Goal: Task Accomplishment & Management: Manage account settings

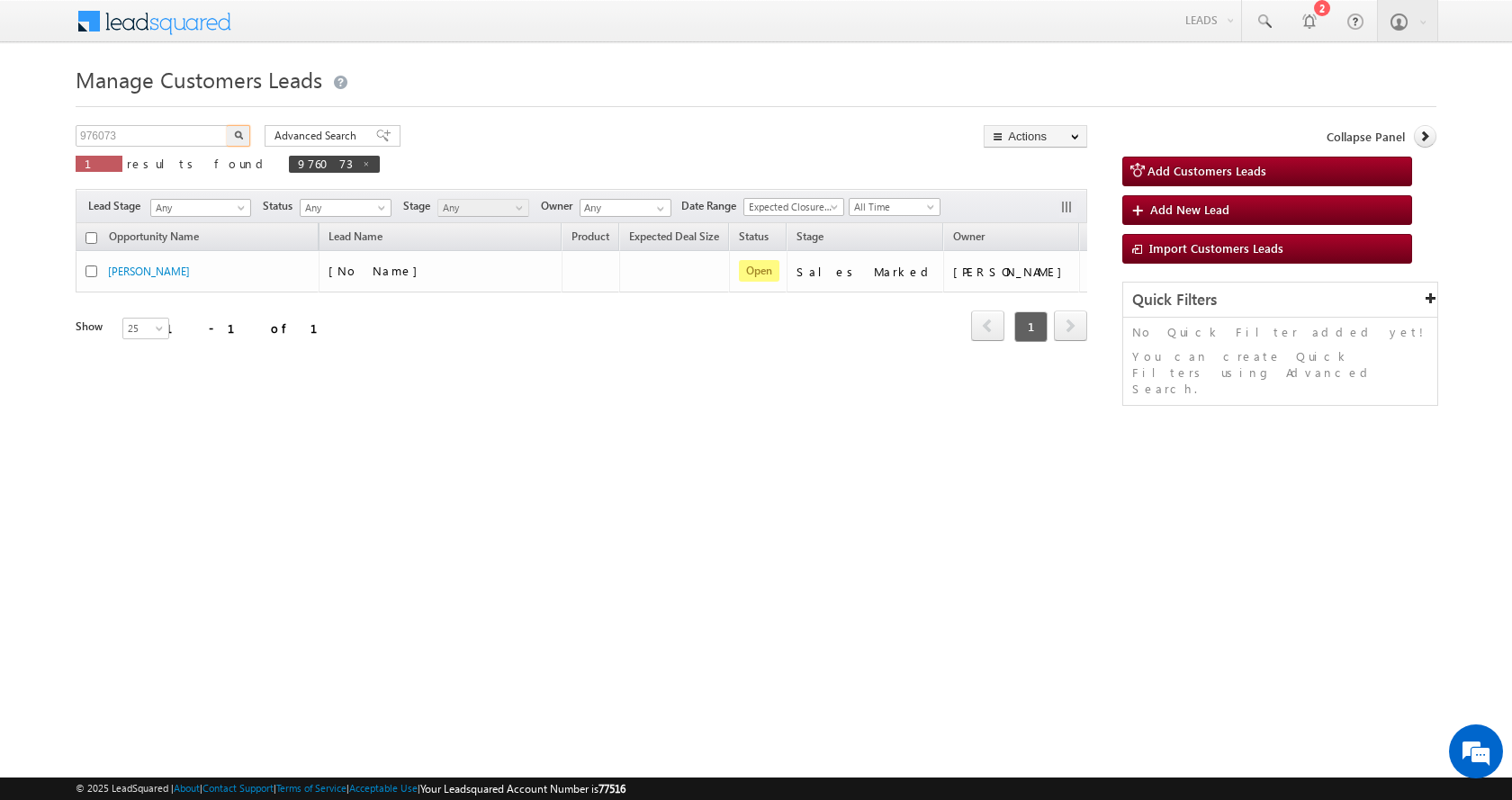
click at [89, 135] on input "976073" at bounding box center [152, 136] width 154 height 22
type input "958991"
click at [227, 126] on button "button" at bounding box center [238, 136] width 23 height 22
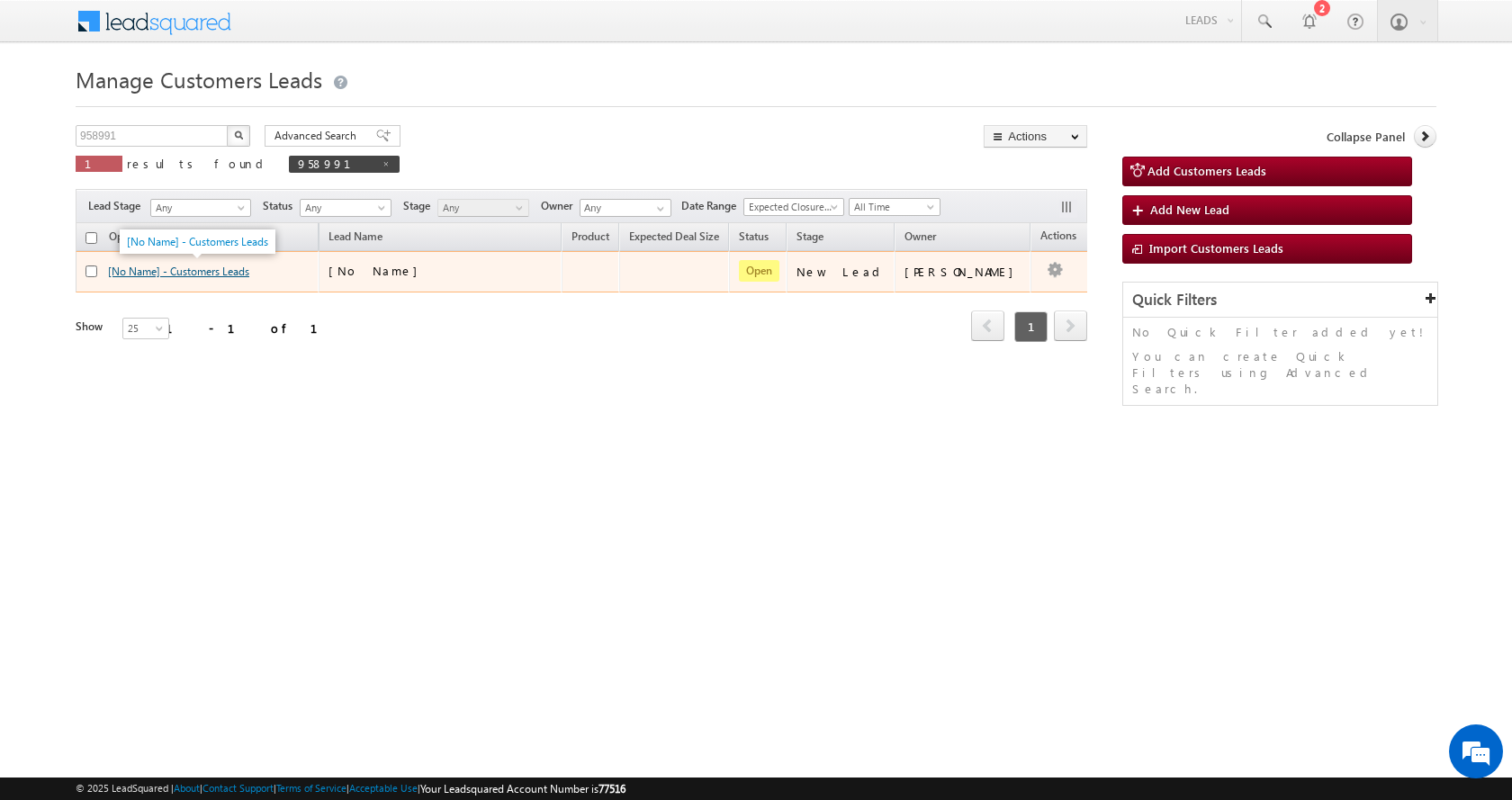
click at [188, 273] on link "[No Name] - Customers Leads" at bounding box center [179, 271] width 142 height 13
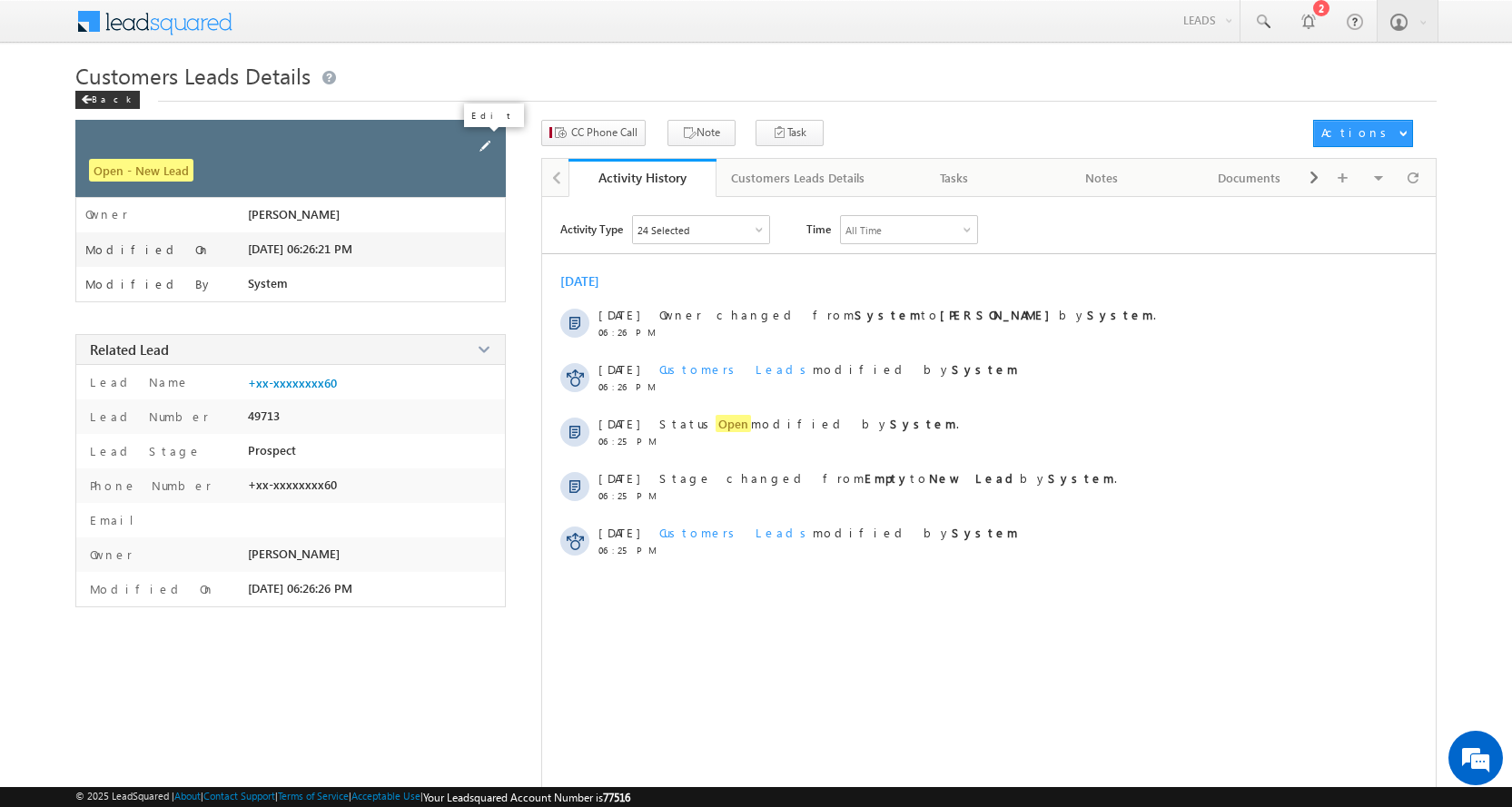
click at [479, 146] on span at bounding box center [484, 146] width 20 height 20
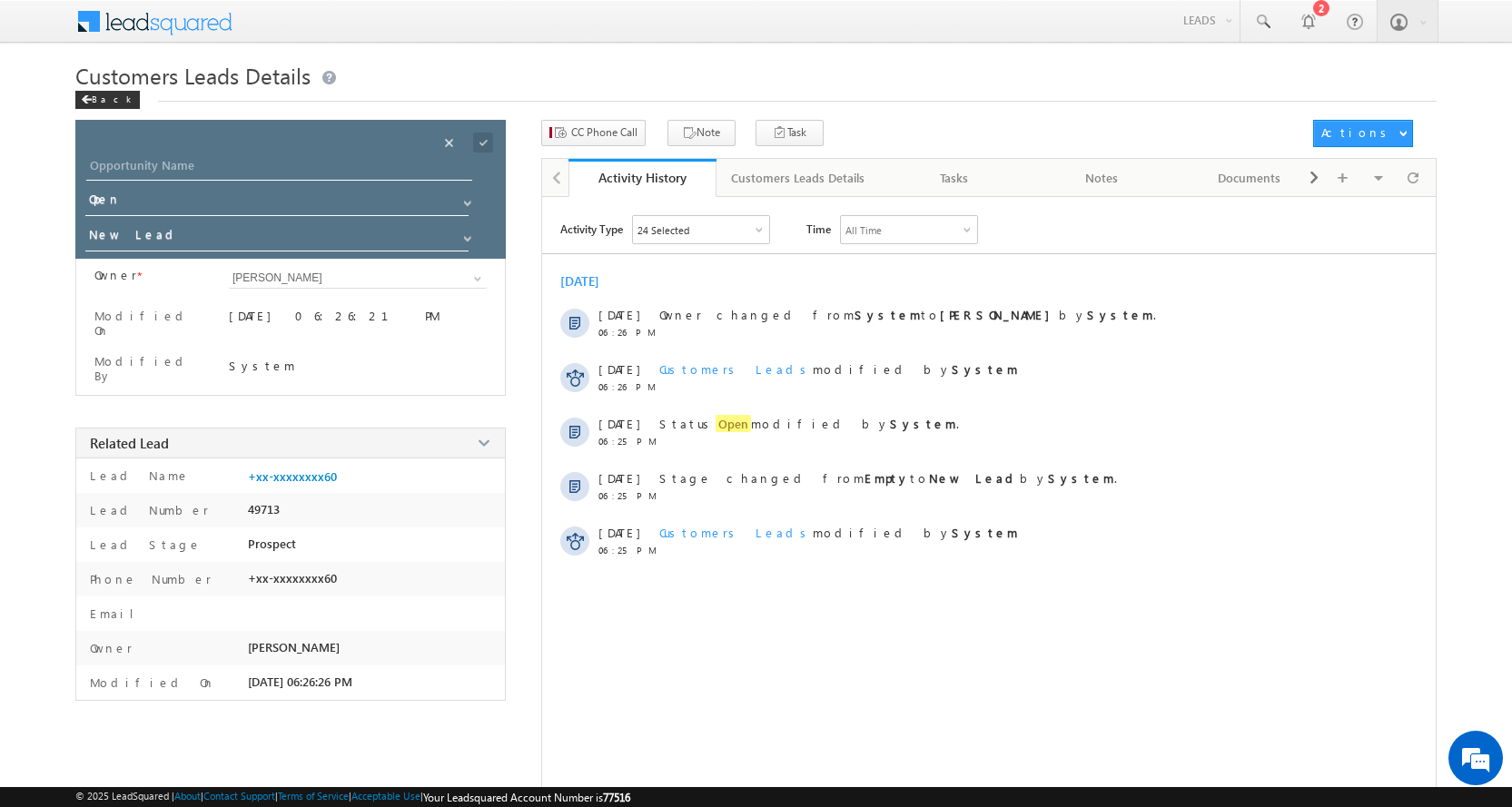
click at [167, 155] on div "Opportunity Name * Opportunity Name * Status * Status * Open Won Lost *" at bounding box center [290, 189] width 430 height 139
click at [166, 159] on input "Opportunity Name" at bounding box center [278, 168] width 385 height 25
paste input "RASAL"
type input "RASAL"
click at [470, 231] on link at bounding box center [465, 234] width 22 height 18
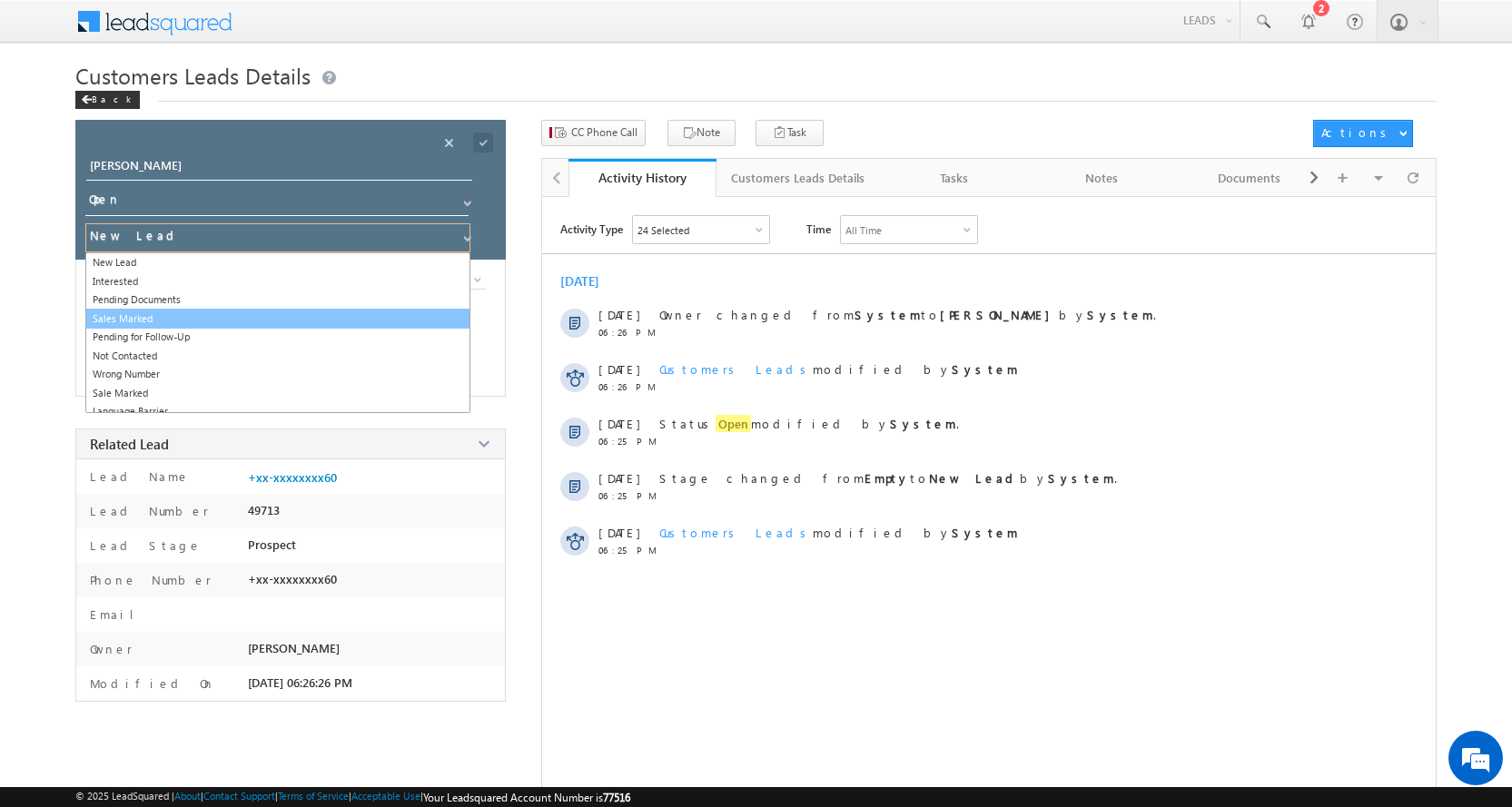
click at [161, 315] on link "Sales Marked" at bounding box center [277, 320] width 385 height 21
type input "Sales Marked"
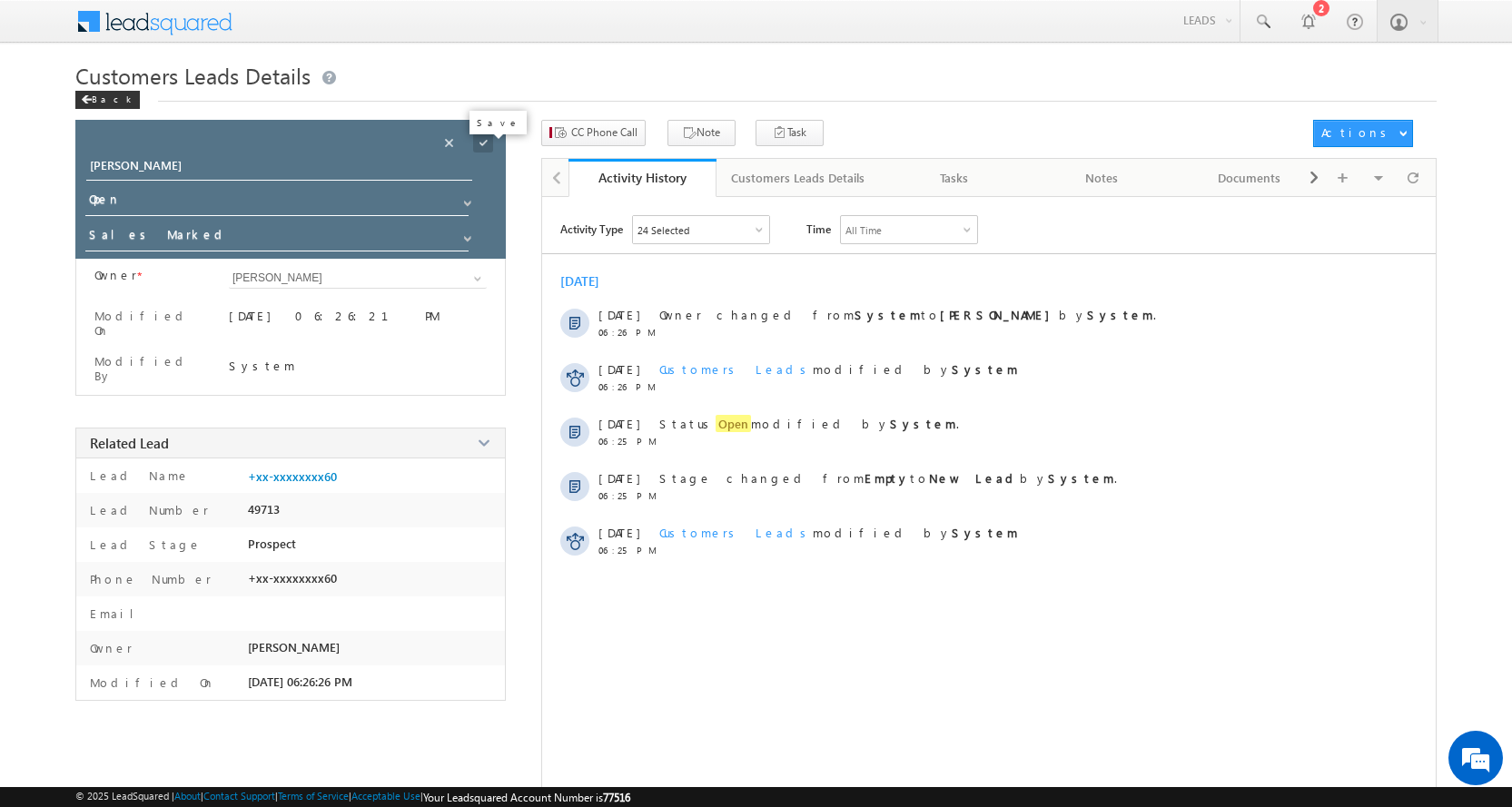
click at [483, 142] on span at bounding box center [483, 142] width 20 height 20
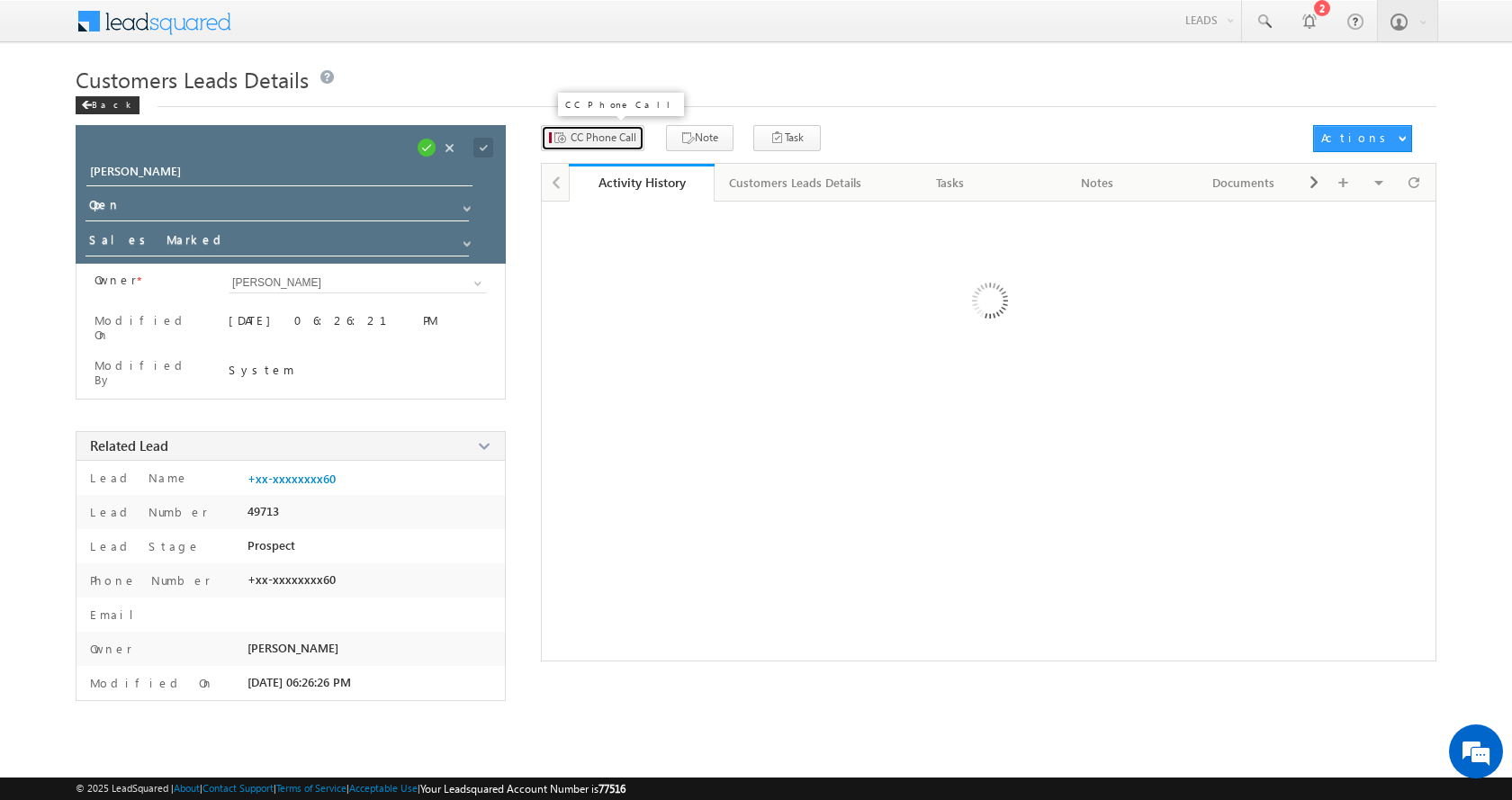
click at [601, 137] on span "CC Phone Call" at bounding box center [603, 137] width 66 height 16
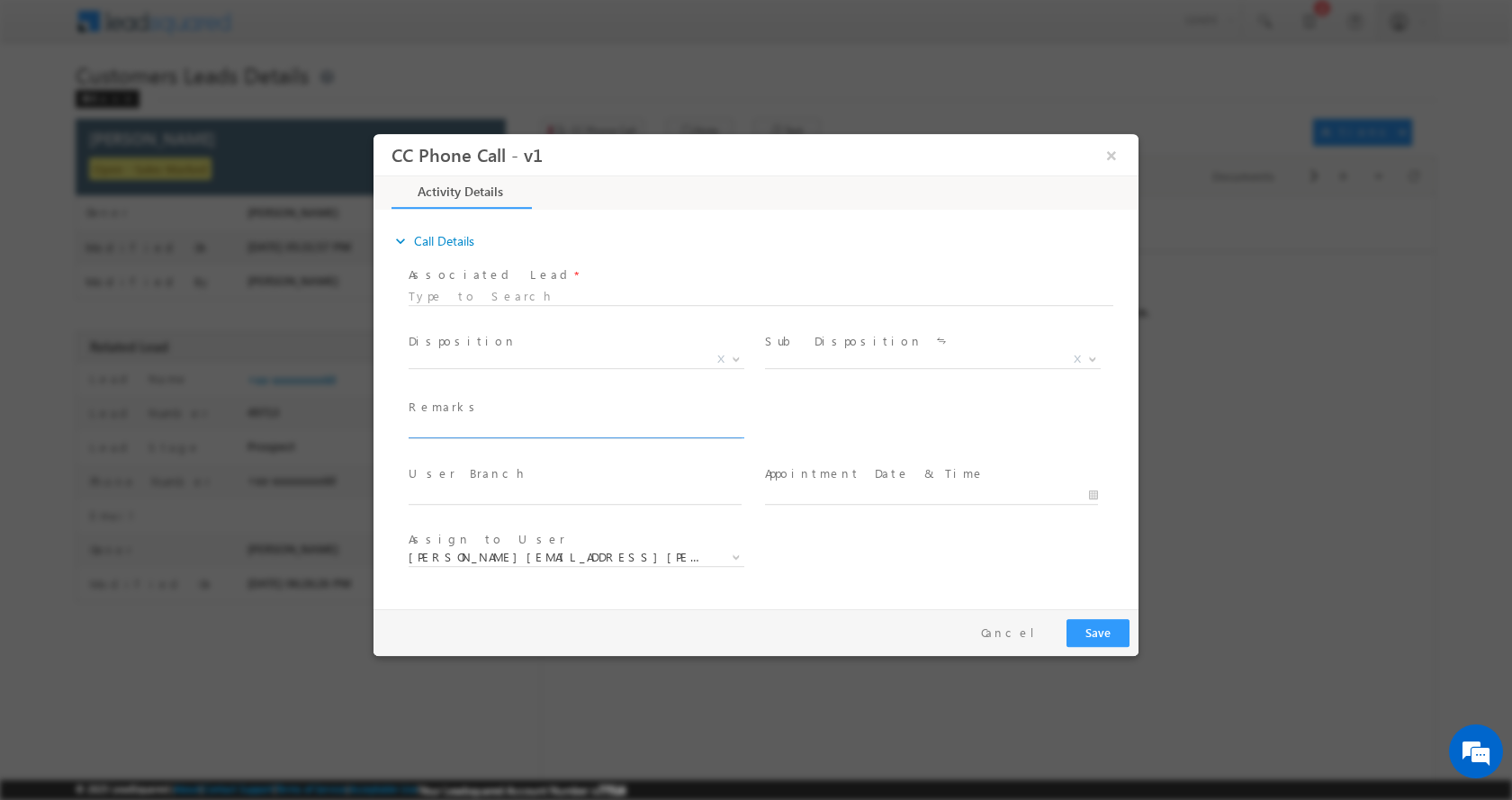
click at [500, 422] on input "text" at bounding box center [575, 428] width 333 height 18
type input "RASAL-9881359060-P+C-WIFE-AGE-45-REG-LOAN-5 L-JOB-INCOME-40 K-BUSINESS-WIFE INC…"
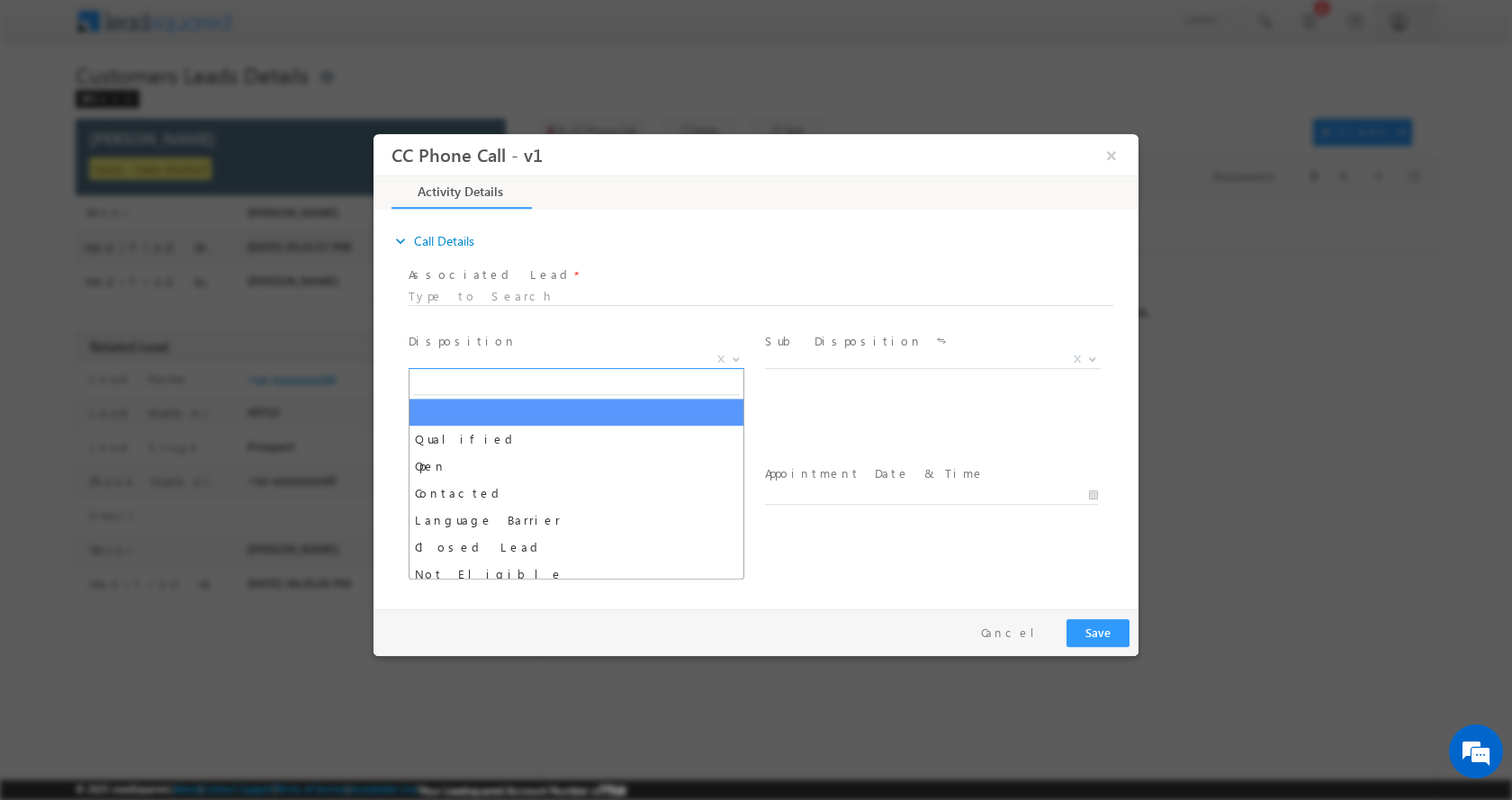
click at [737, 357] on b at bounding box center [735, 357] width 11 height 7
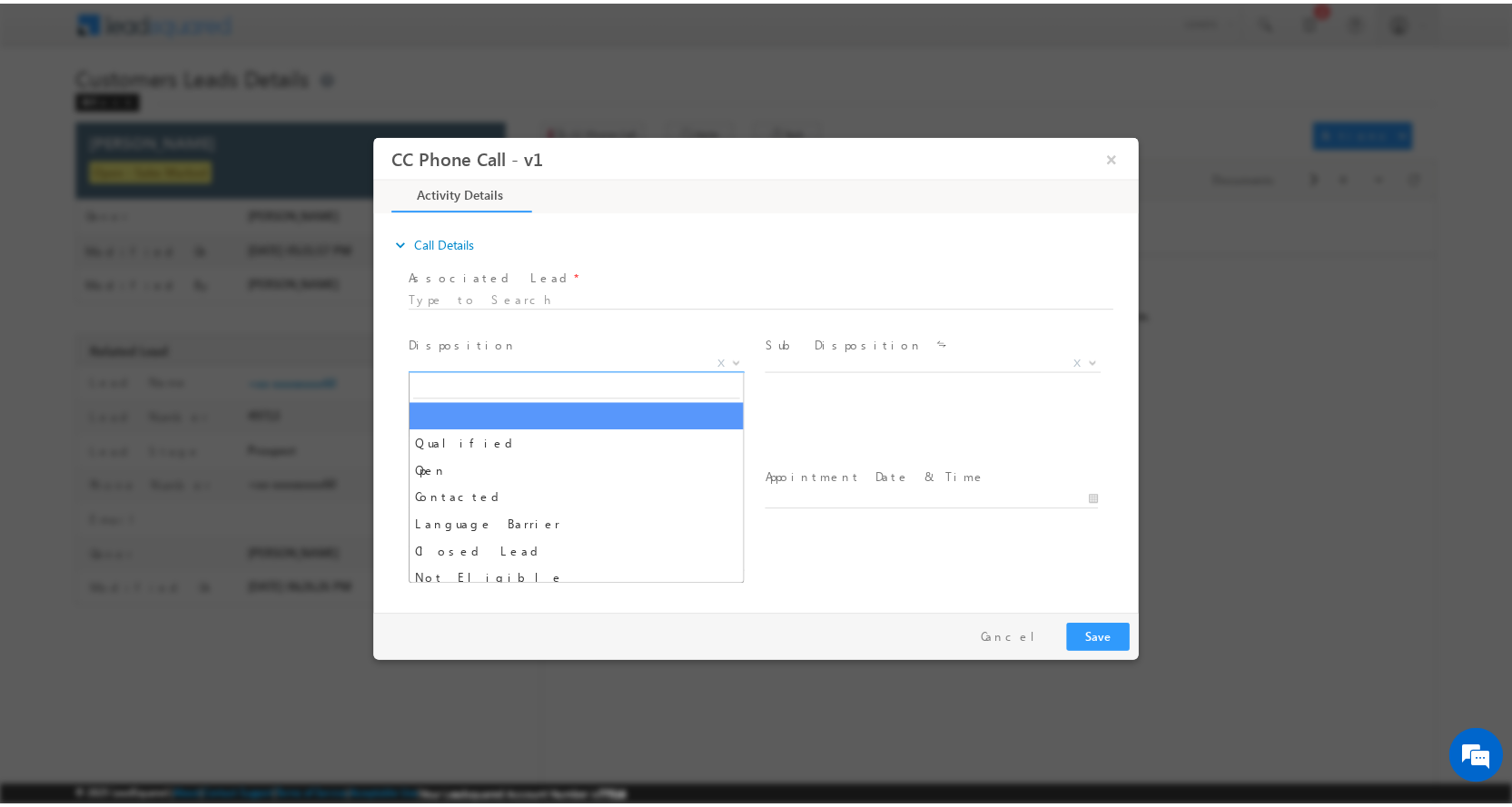
scroll to position [0, 0]
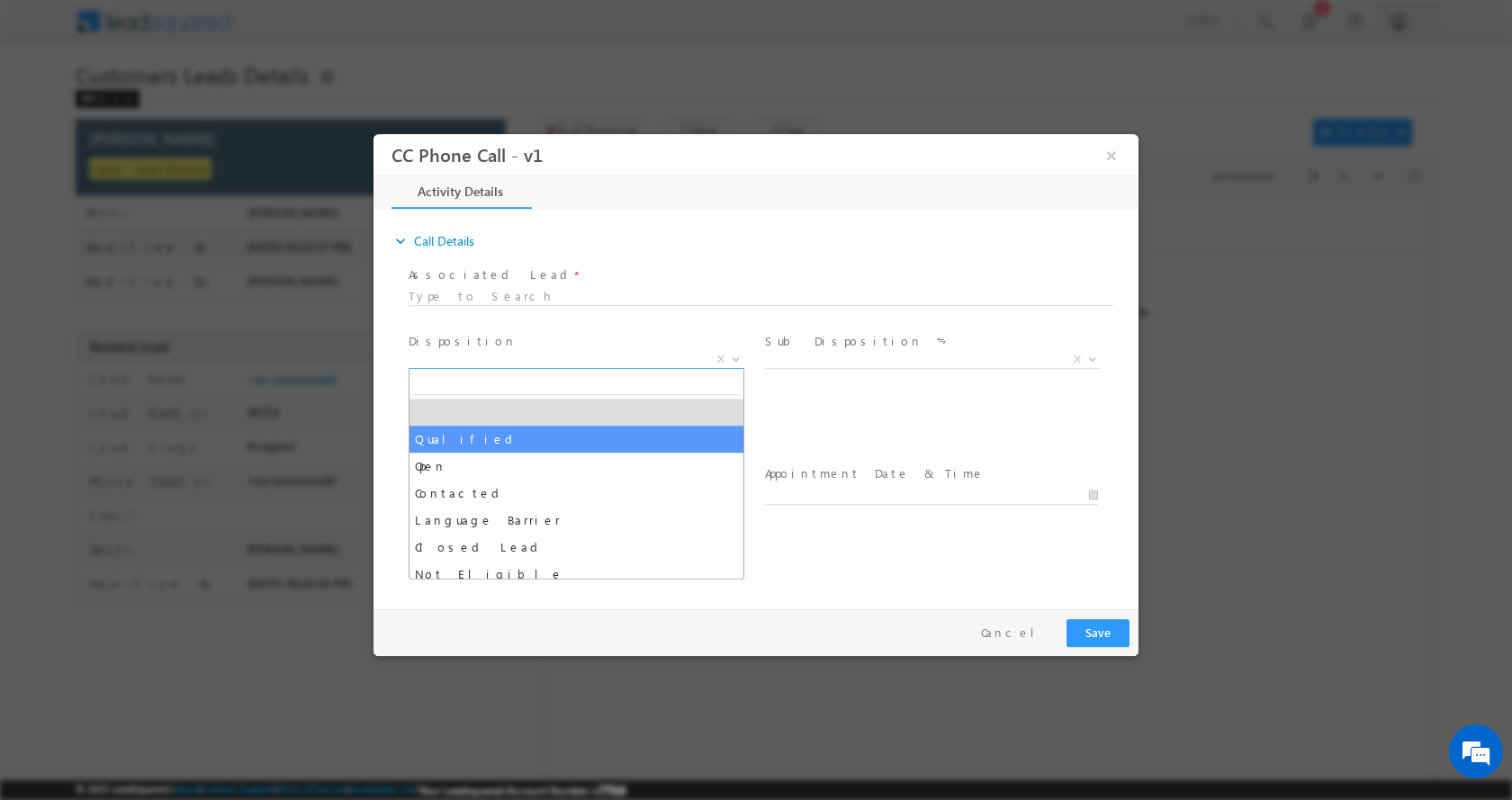
select select "Qualified"
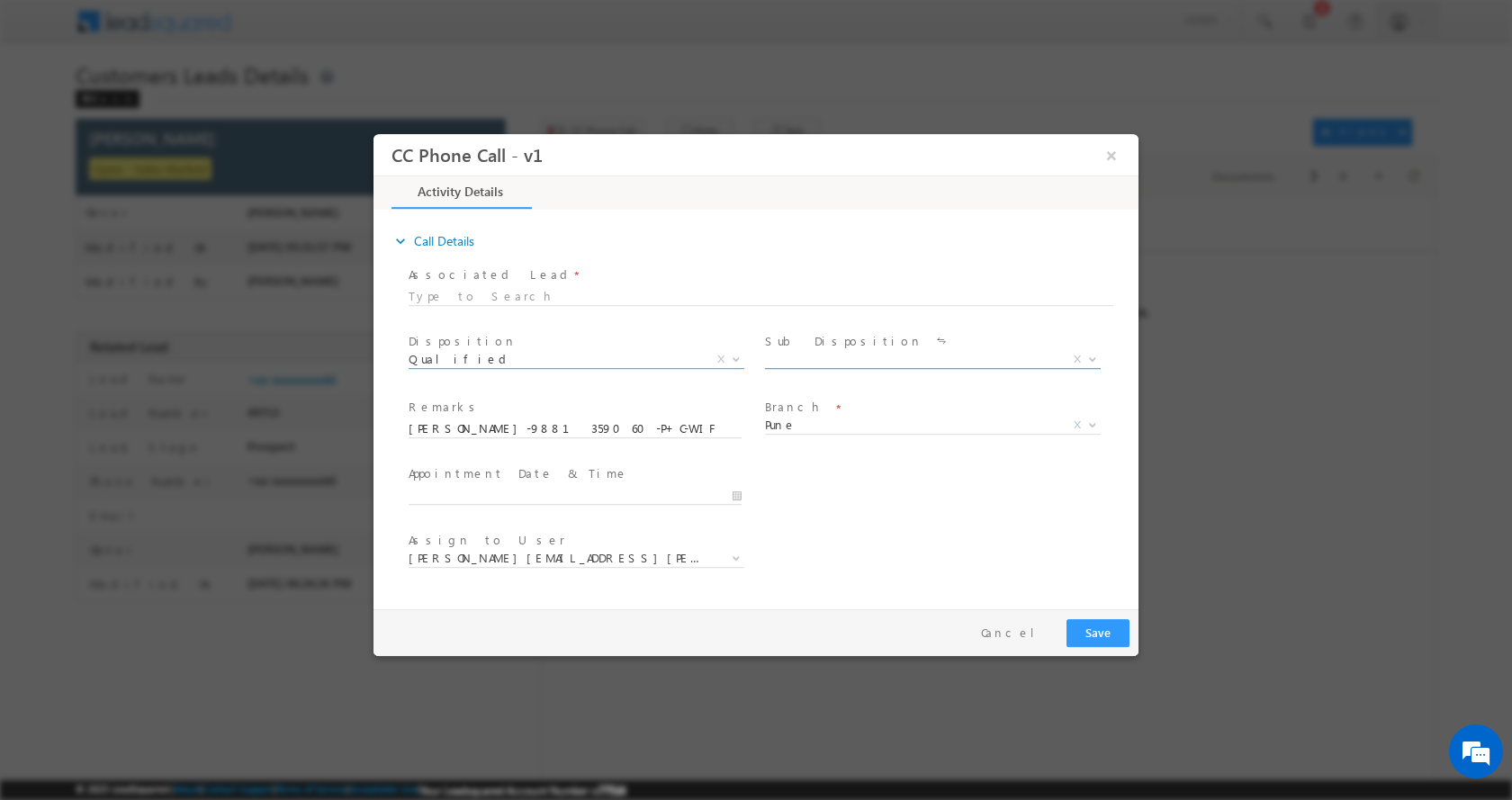
click at [1088, 357] on b at bounding box center [1092, 357] width 11 height 7
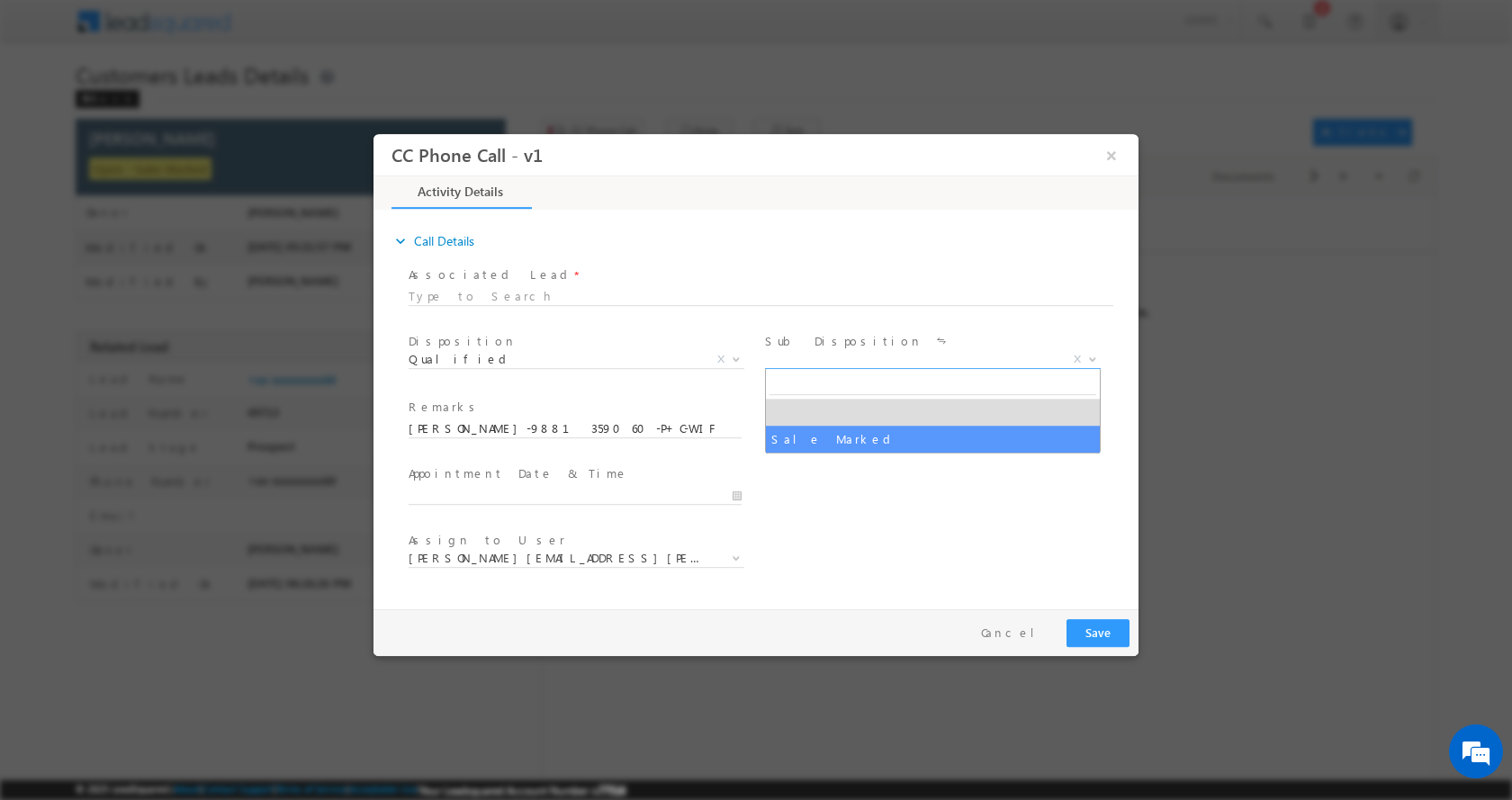
select select "Sale Marked"
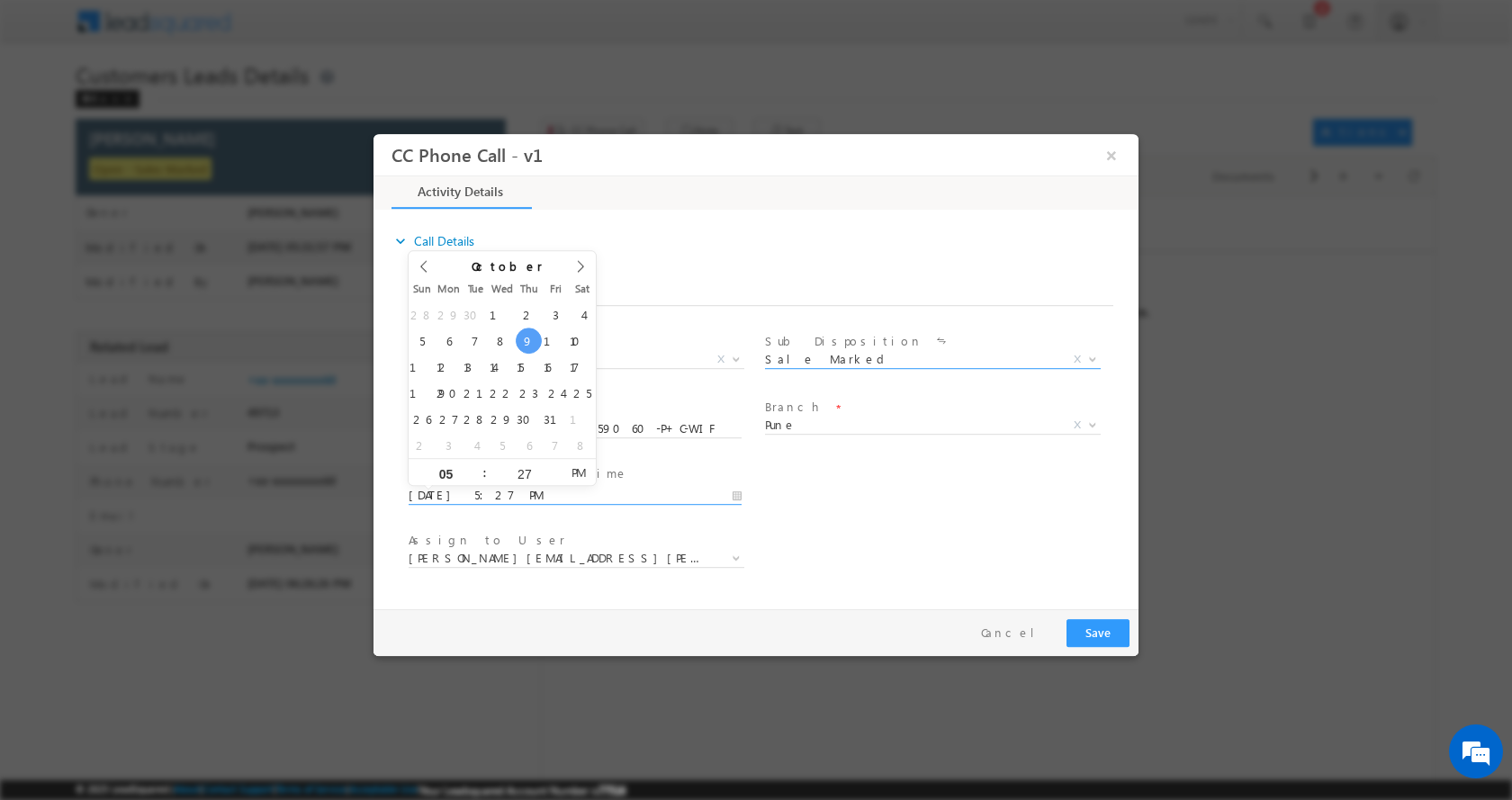
click at [739, 491] on input "10/09/2025 5:27 PM" at bounding box center [575, 494] width 333 height 18
type input "10/10/2025 4:27 PM"
type input "04"
click at [473, 476] on span at bounding box center [476, 478] width 12 height 13
type input "10/10/2025 3:27 PM"
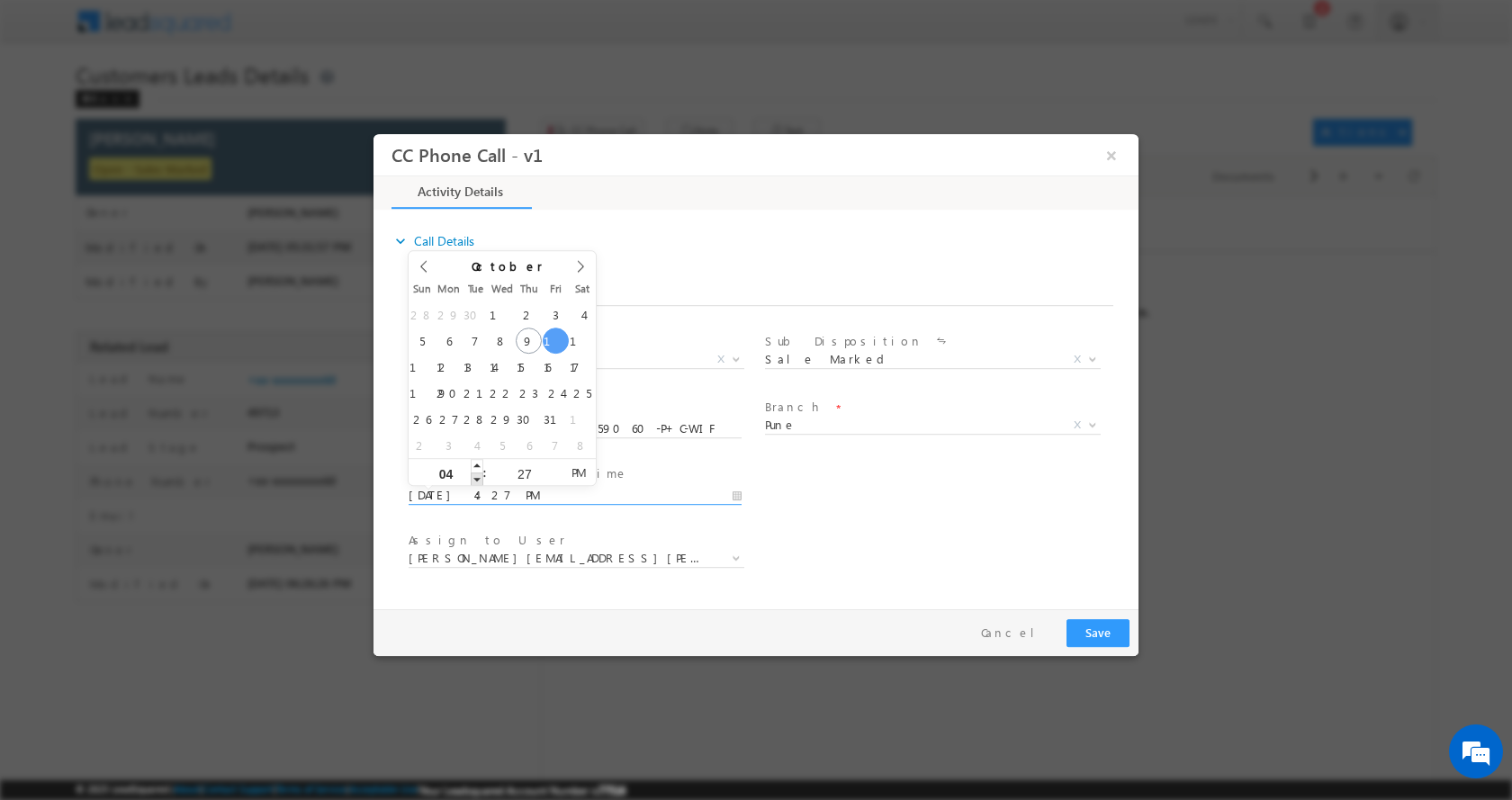
type input "03"
click at [473, 476] on span at bounding box center [476, 478] width 12 height 13
type input "10/10/2025 2:27 PM"
type input "02"
click at [473, 476] on span at bounding box center [476, 478] width 12 height 13
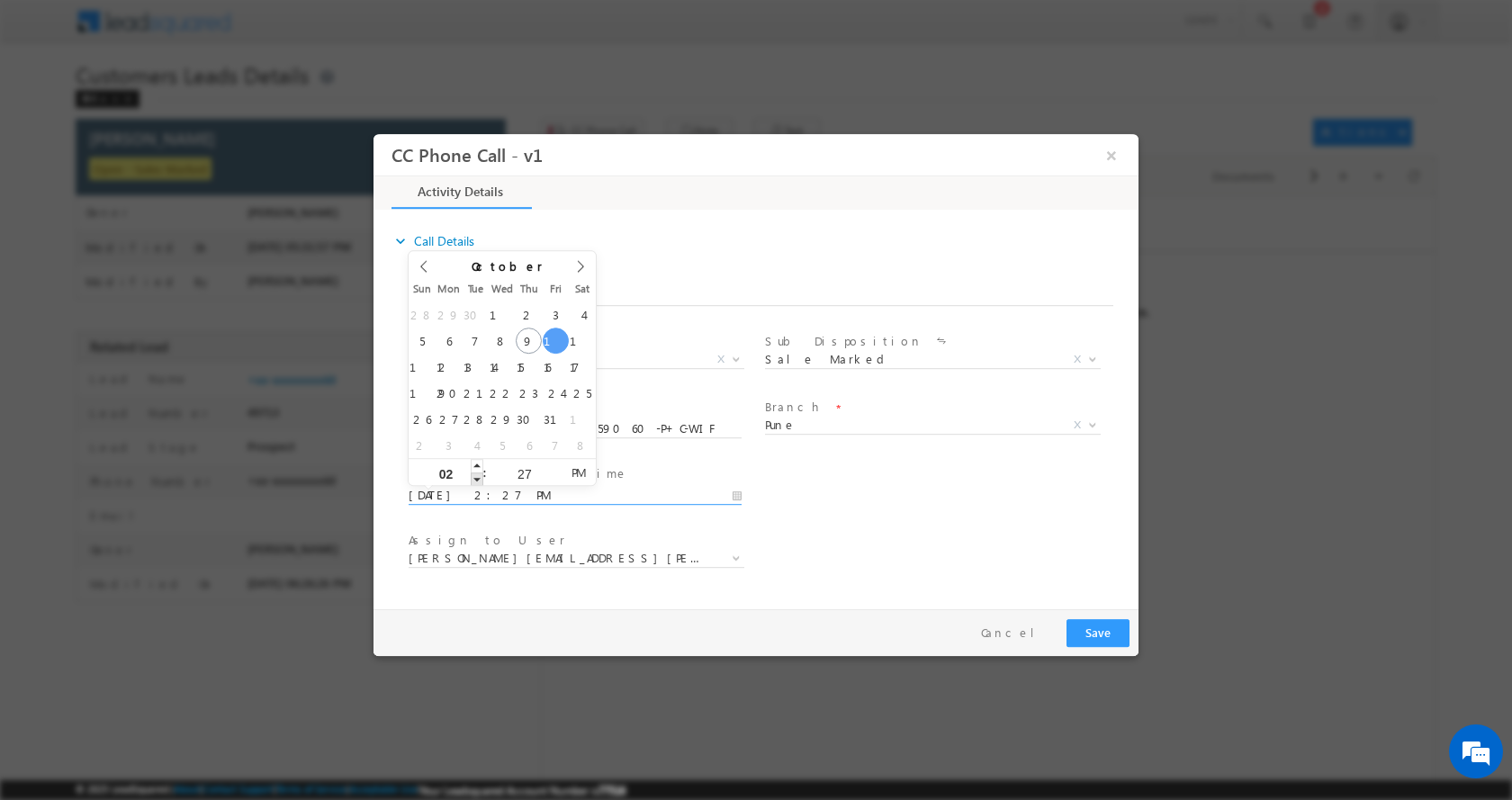
type input "10/10/2025 1:27 PM"
type input "01"
click at [473, 476] on span at bounding box center [476, 478] width 12 height 13
type input "10/10/2025 12:27 PM"
type input "12"
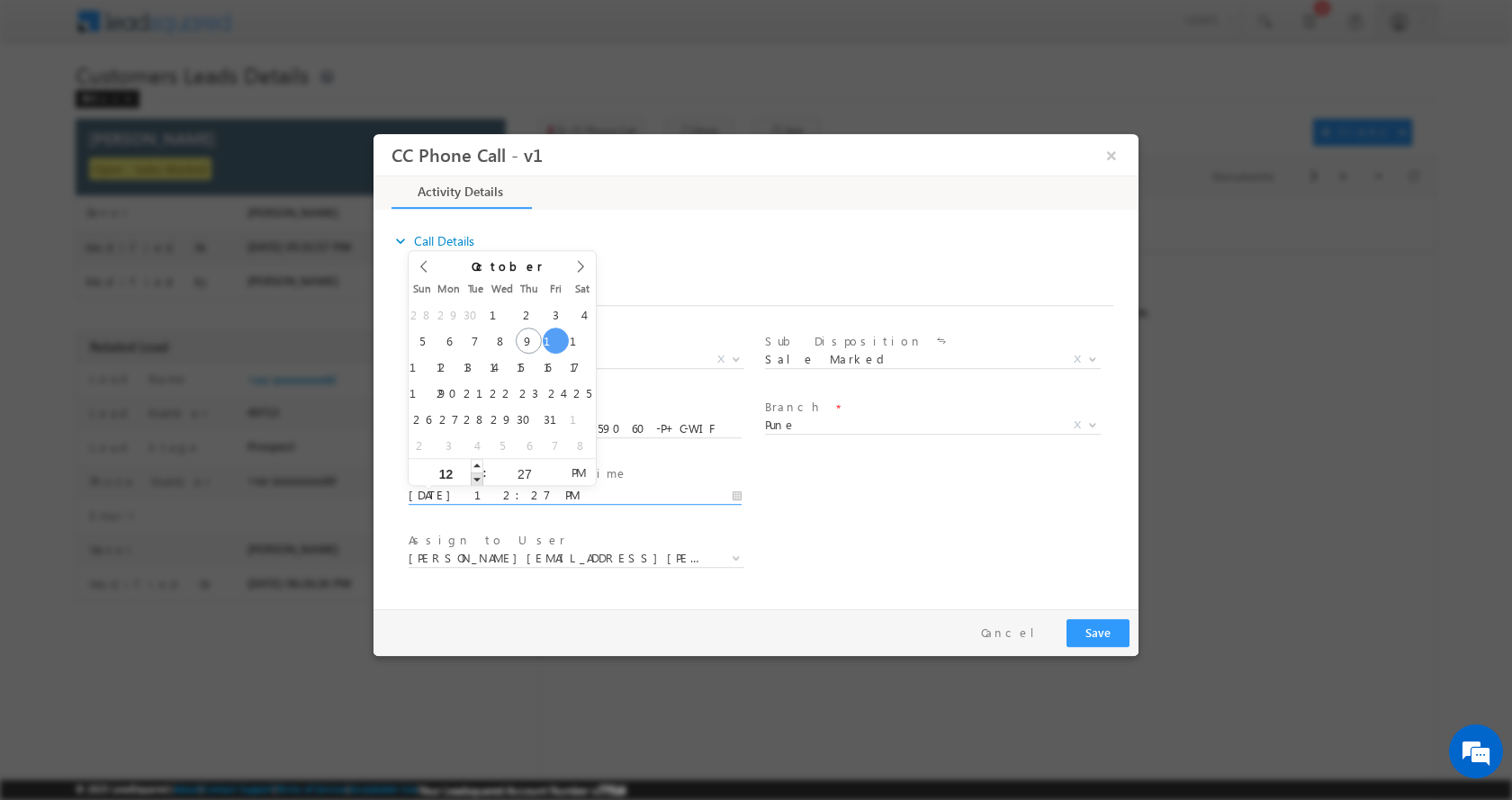
click at [473, 476] on span at bounding box center [476, 478] width 12 height 13
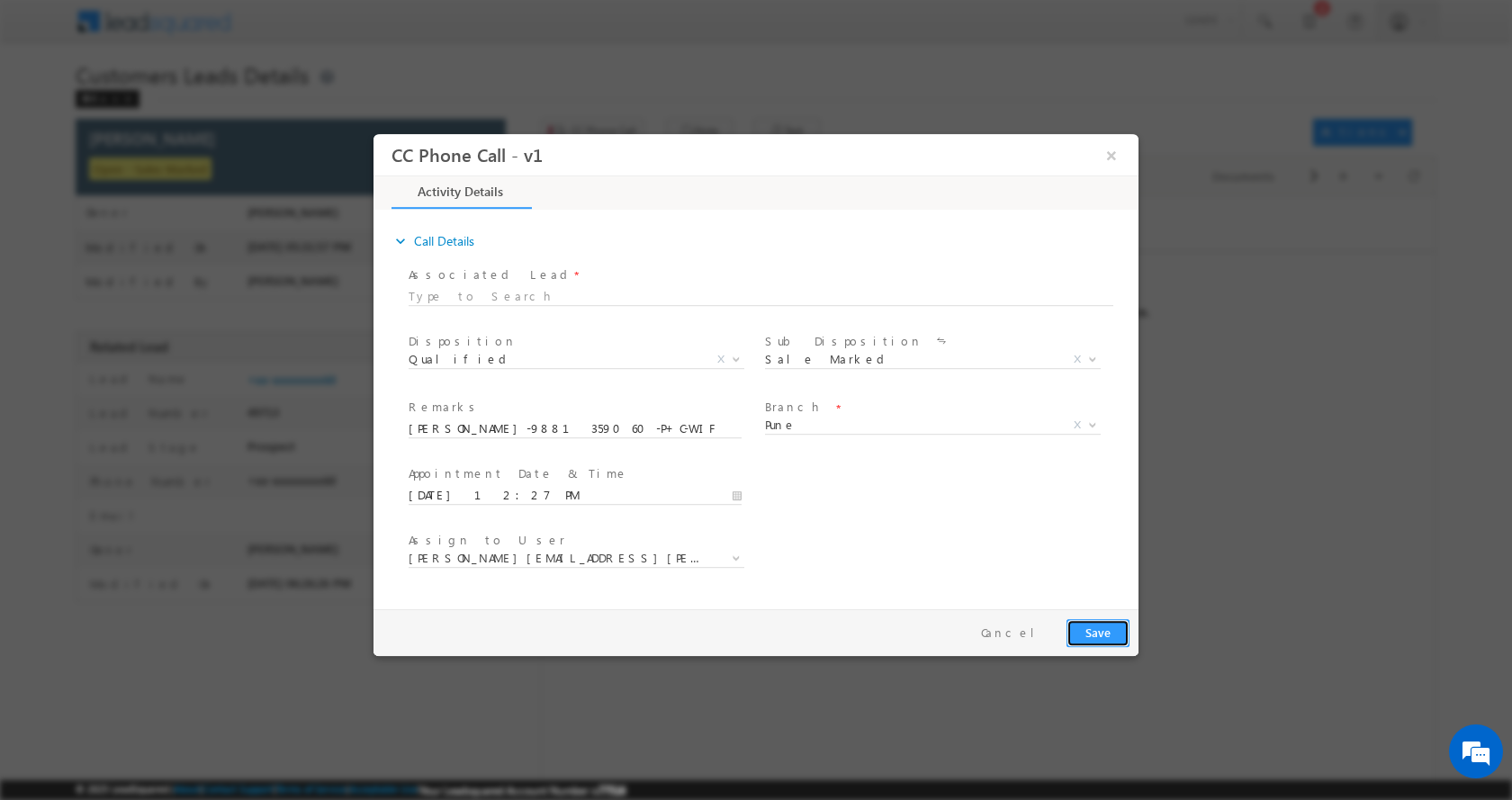
click at [1107, 640] on button "Save" at bounding box center [1098, 632] width 63 height 28
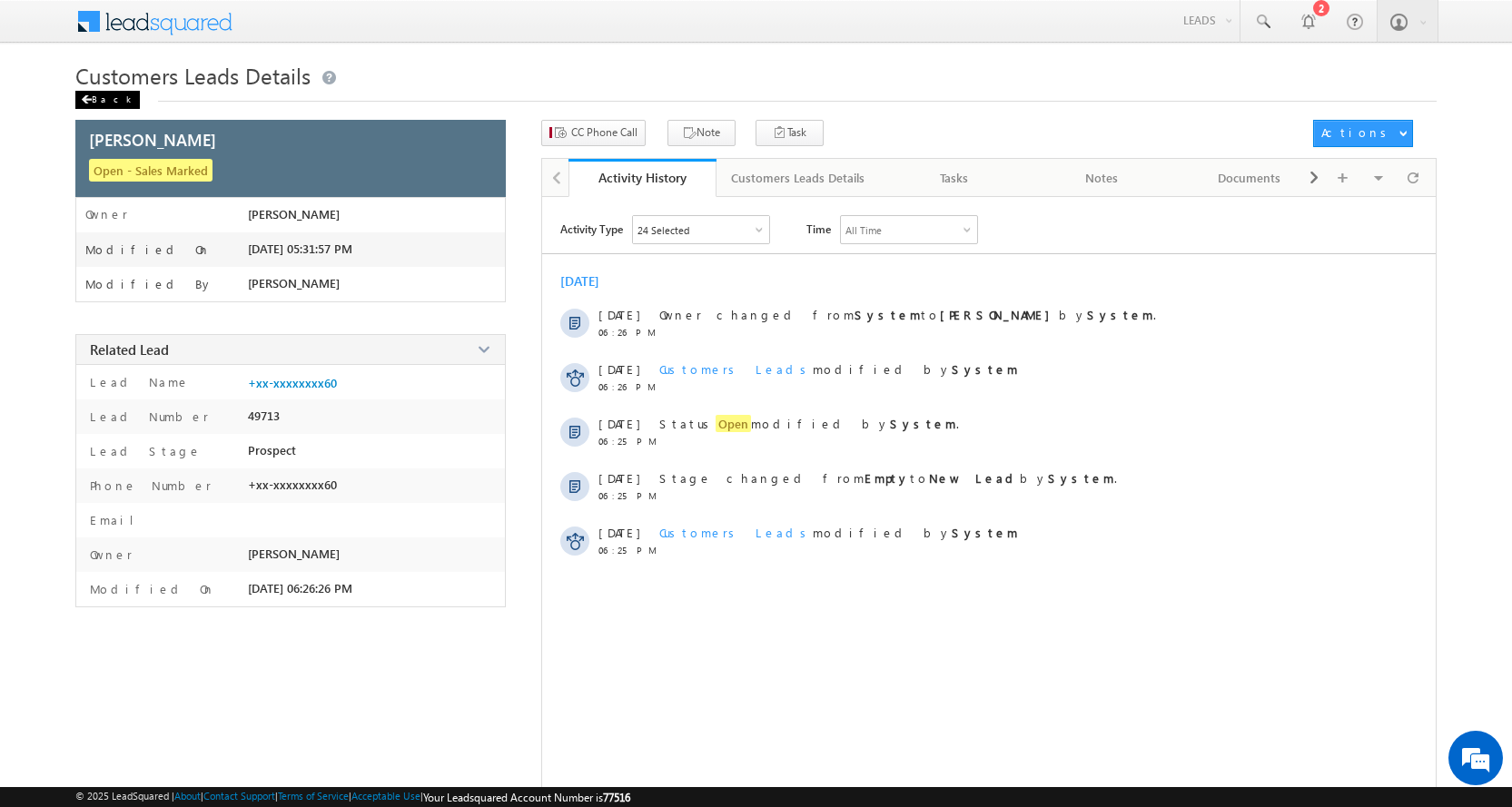
click at [95, 103] on div "Back" at bounding box center [107, 100] width 65 height 18
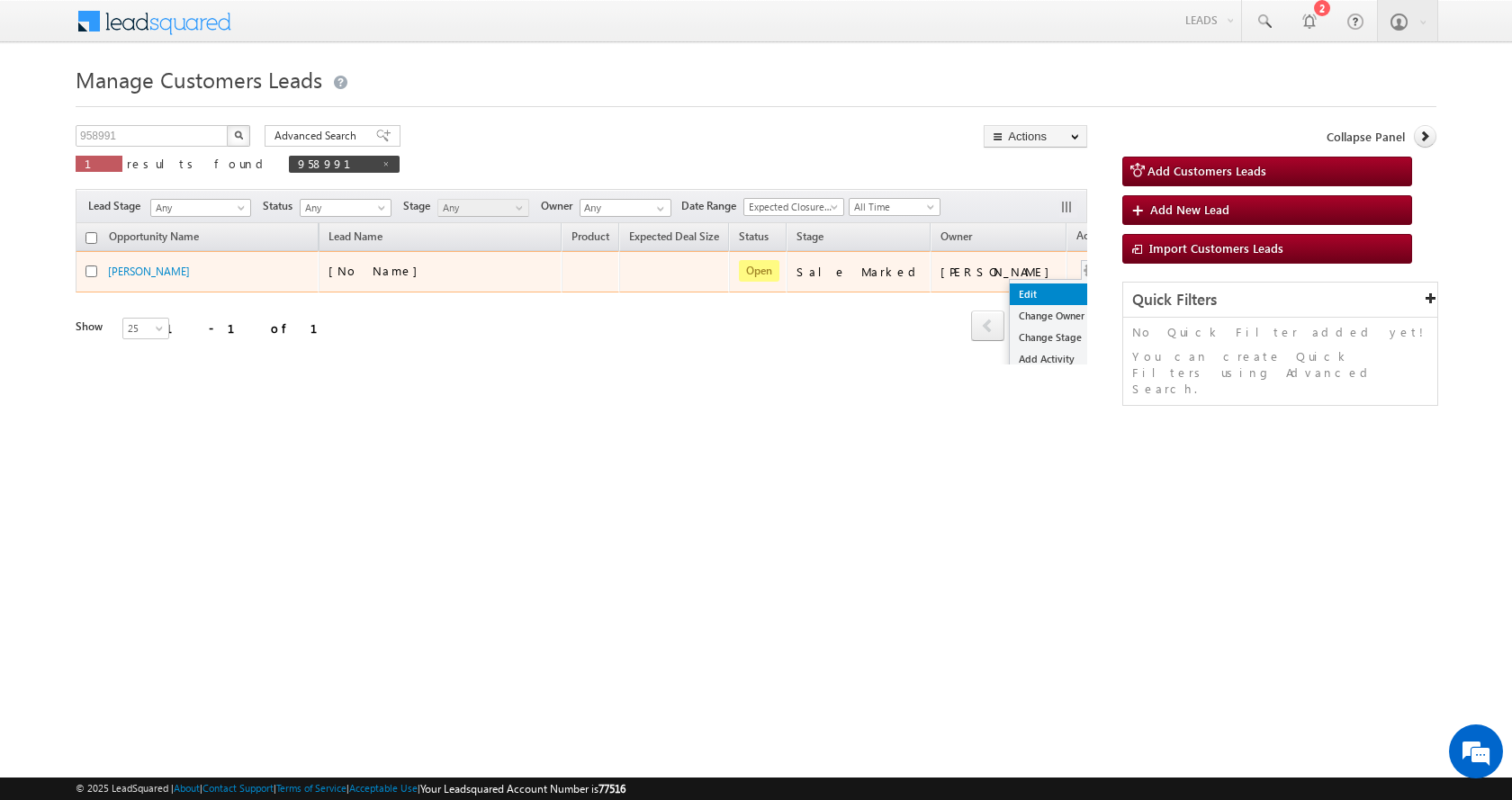
click at [1009, 295] on link "Edit" at bounding box center [1054, 294] width 90 height 22
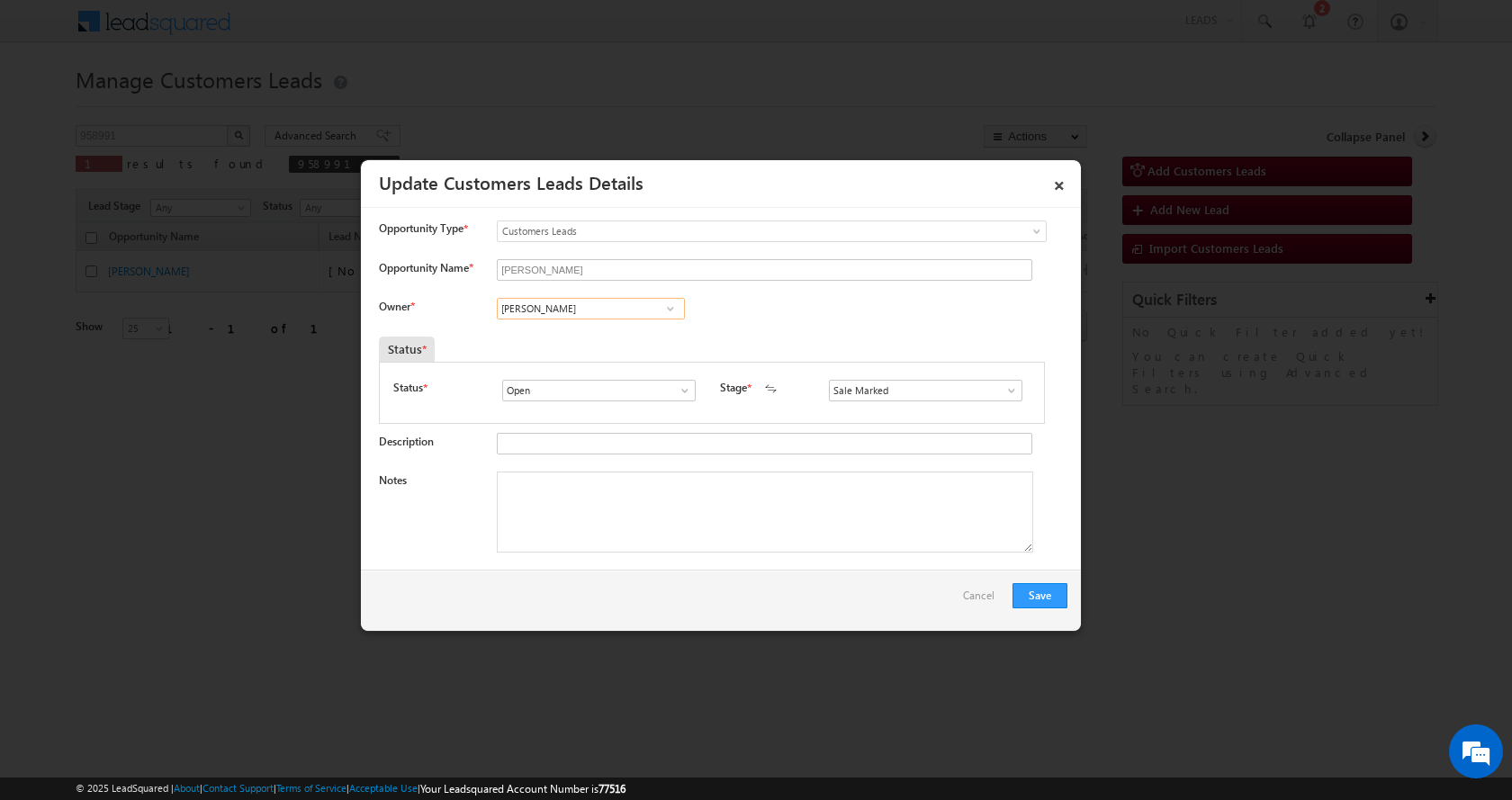
click at [532, 310] on input "Amol Suresh Khopade" at bounding box center [591, 309] width 188 height 22
paste input "Sakshi Desai"
click at [596, 366] on link "Sakshi Shrikant Desai sakshi.desai@sgrlimited.in" at bounding box center [591, 368] width 188 height 34
type input "Sakshi Shrikant Desai"
click at [586, 520] on textarea "Notes" at bounding box center [765, 512] width 536 height 81
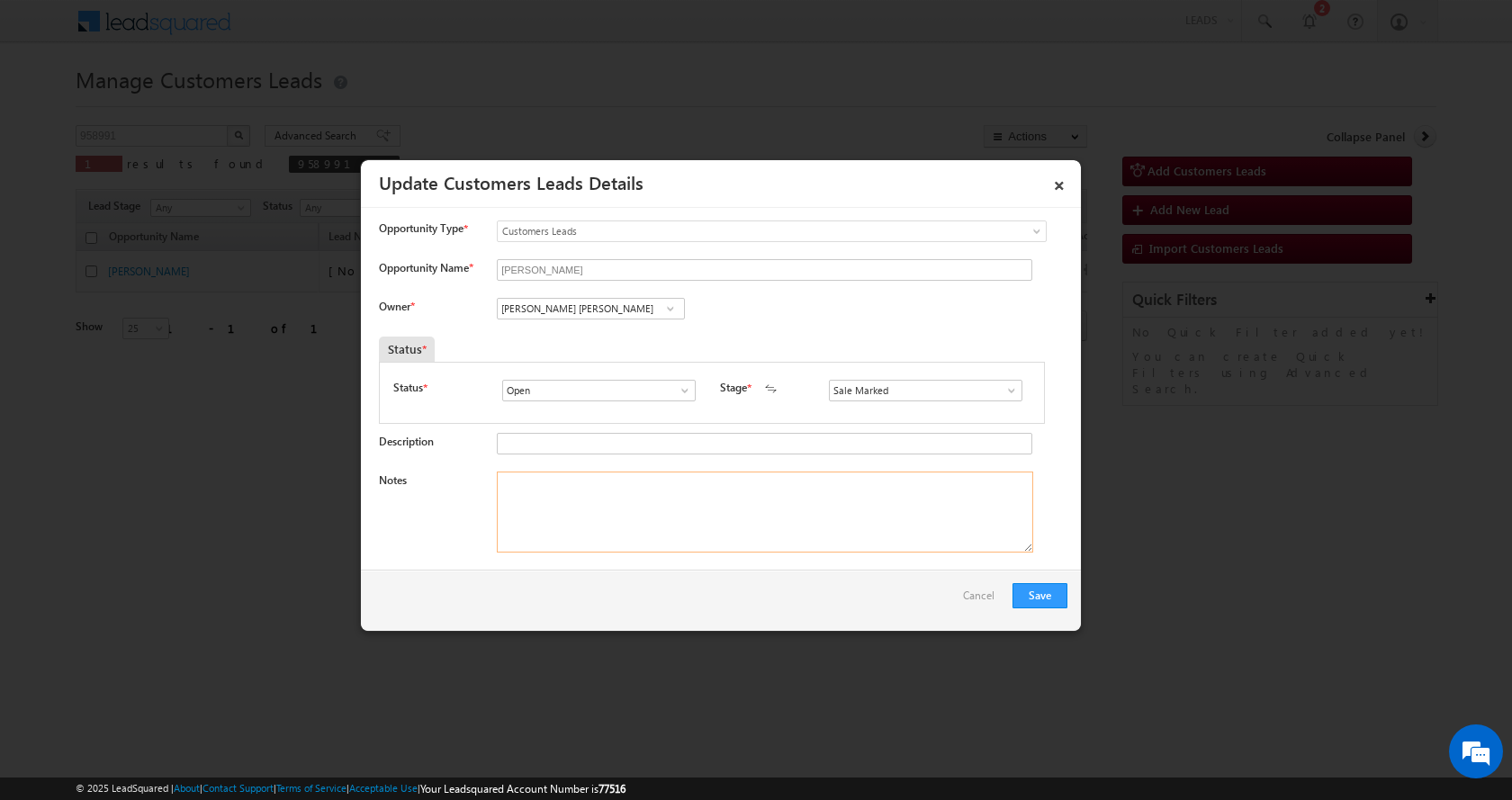
paste textarea "RASAL-9881359060-P+C-WIFE-AGE-45-REG-LOAN-5 L-JOB-INCOME-40 K-BUSINESS-WIFE INC…"
type textarea "RASAL-9881359060-P+C-WIFE-AGE-45-REG-LOAN-5 L-JOB-INCOME-40 K-BUSINESS-WIFE INC…"
click at [1031, 594] on button "Save" at bounding box center [1039, 596] width 55 height 25
